Goal: Find specific page/section: Find specific page/section

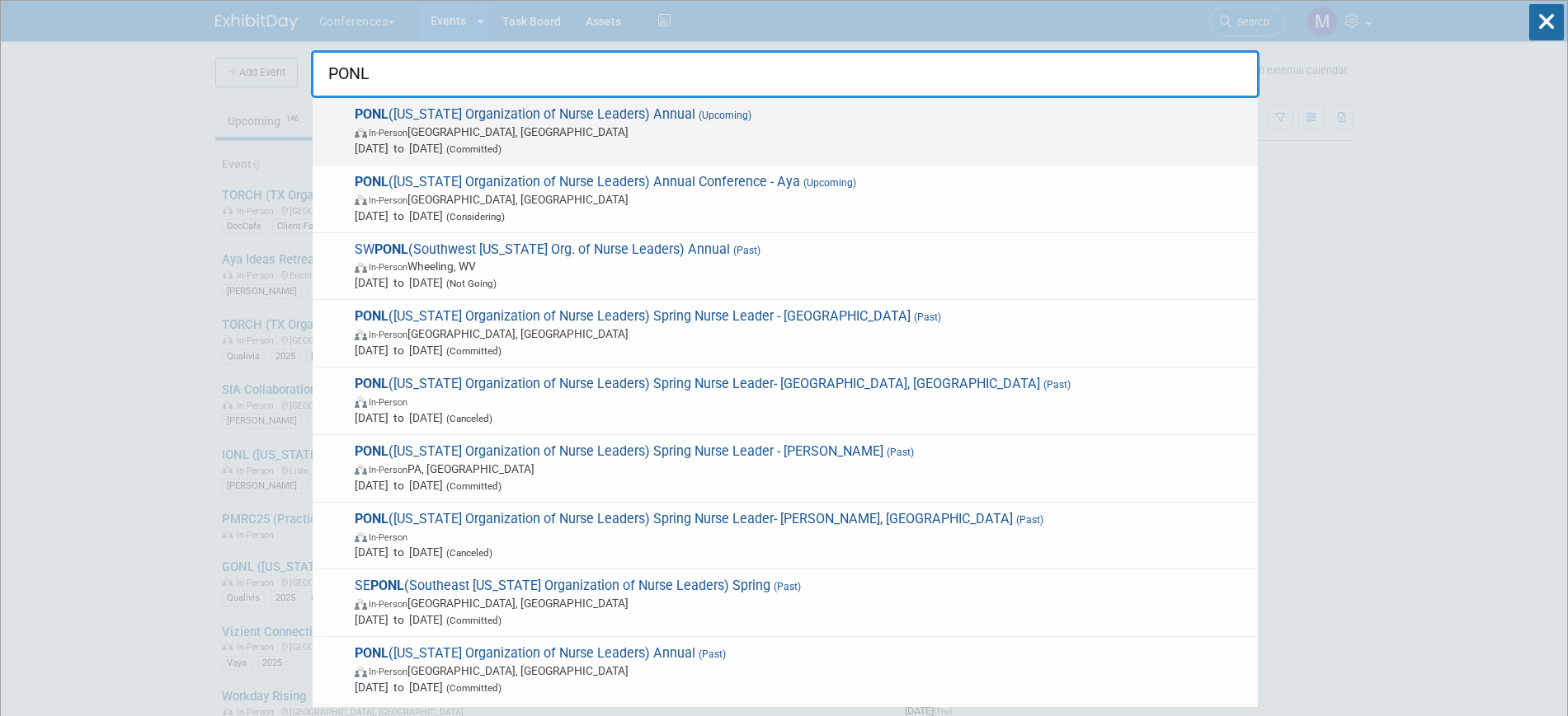
type input "PONL"
click at [611, 134] on span "In-Person [GEOGRAPHIC_DATA], [GEOGRAPHIC_DATA]" at bounding box center [802, 132] width 895 height 16
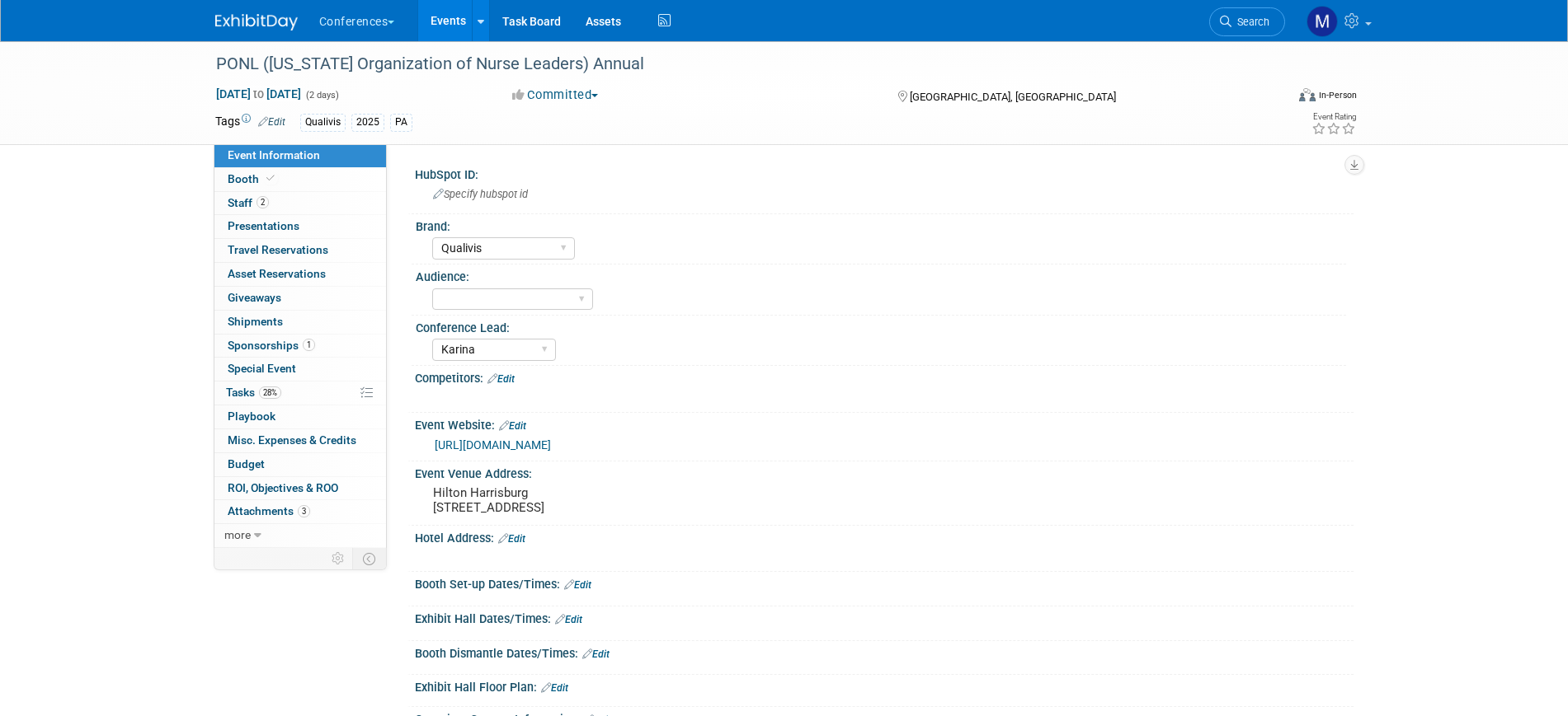
select select "Qualivis"
select select "Karina"
